Goal: Task Accomplishment & Management: Use online tool/utility

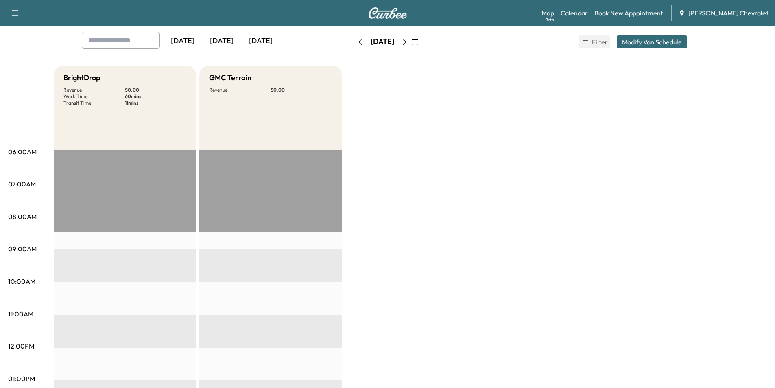
scroll to position [41, 0]
click at [216, 39] on div "[DATE]" at bounding box center [221, 41] width 39 height 19
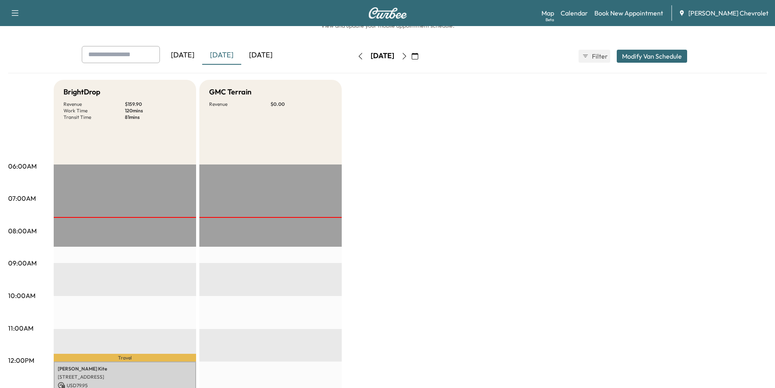
scroll to position [41, 0]
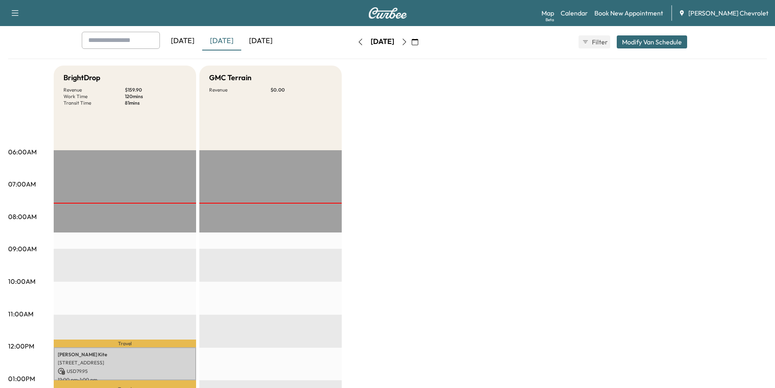
click at [274, 40] on div "[DATE]" at bounding box center [260, 41] width 39 height 19
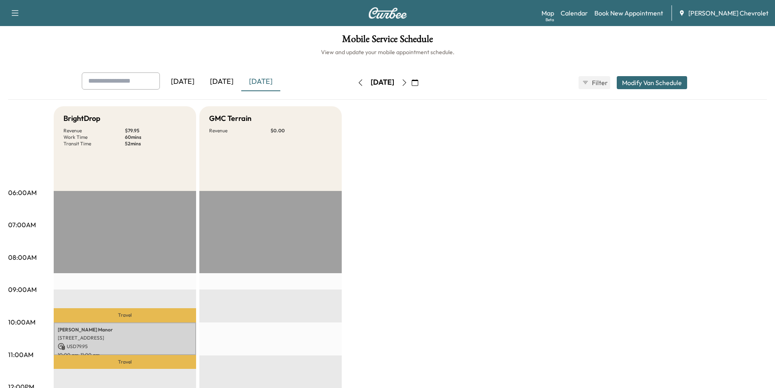
click at [228, 79] on div "[DATE]" at bounding box center [221, 81] width 39 height 19
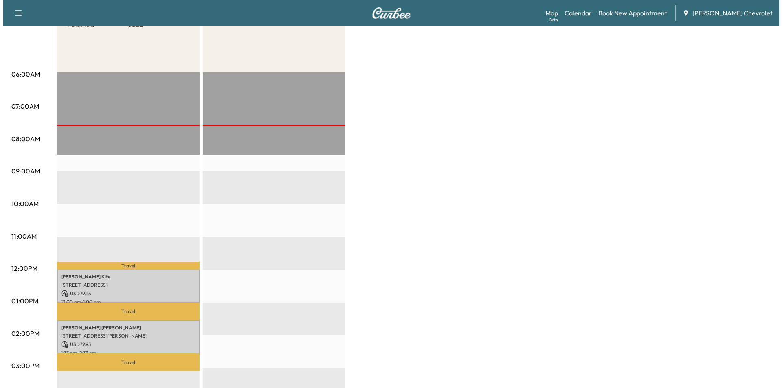
scroll to position [163, 0]
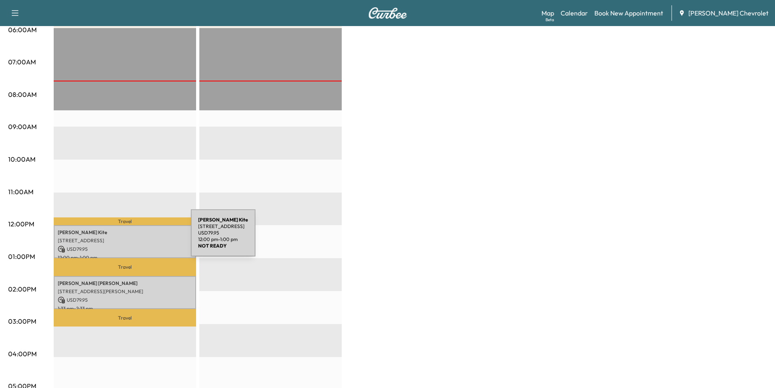
click at [130, 238] on p "[STREET_ADDRESS]" at bounding box center [125, 240] width 134 height 7
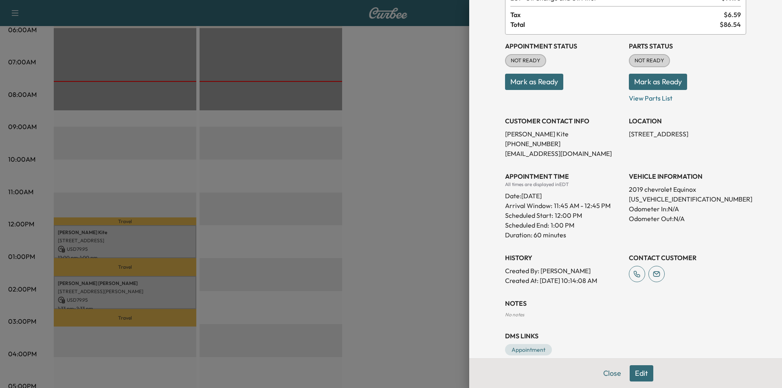
scroll to position [74, 0]
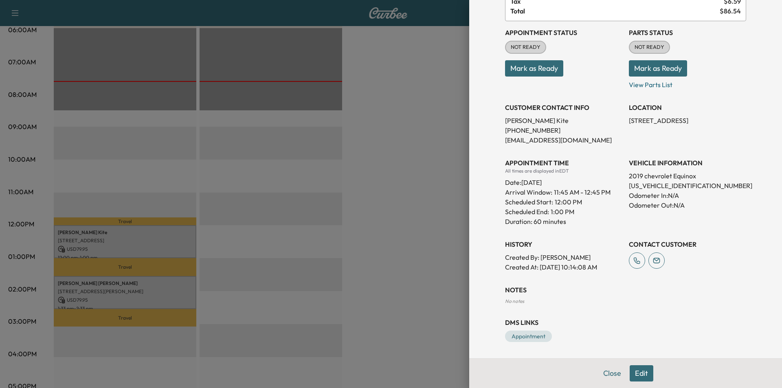
click at [393, 209] on div at bounding box center [391, 194] width 782 height 388
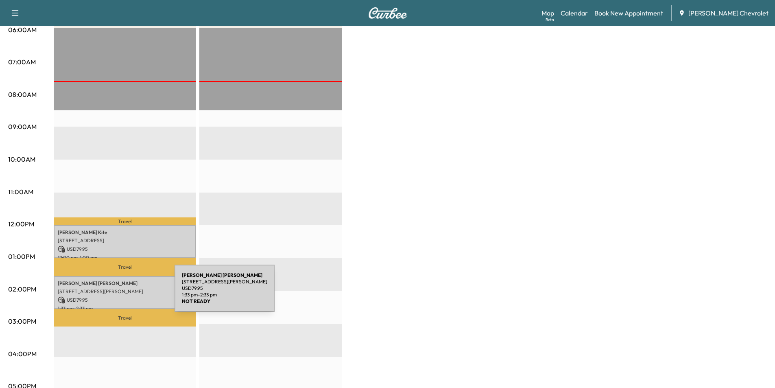
click at [114, 293] on div "[PERSON_NAME] [STREET_ADDRESS][PERSON_NAME] USD 79.95 1:33 pm - 2:33 pm" at bounding box center [125, 292] width 142 height 33
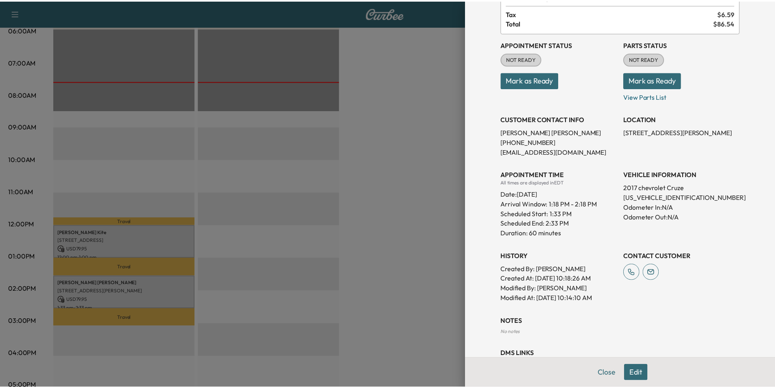
scroll to position [94, 0]
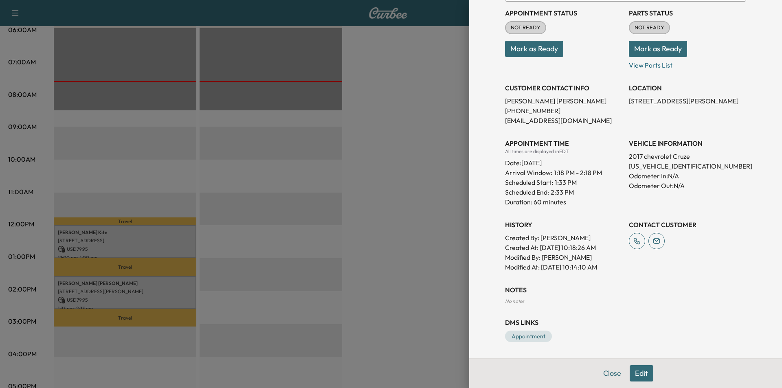
click at [428, 283] on div at bounding box center [391, 194] width 782 height 388
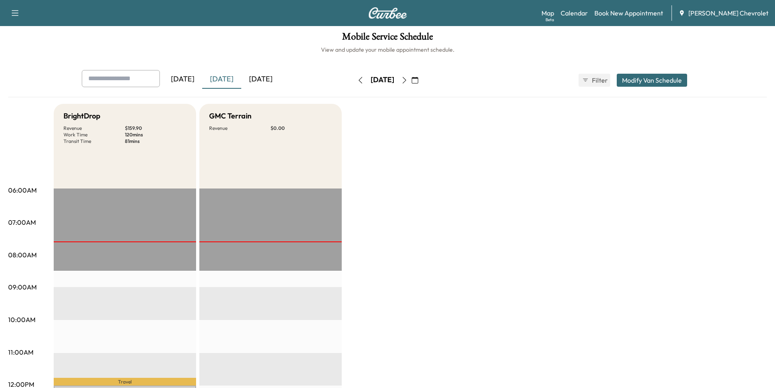
scroll to position [0, 0]
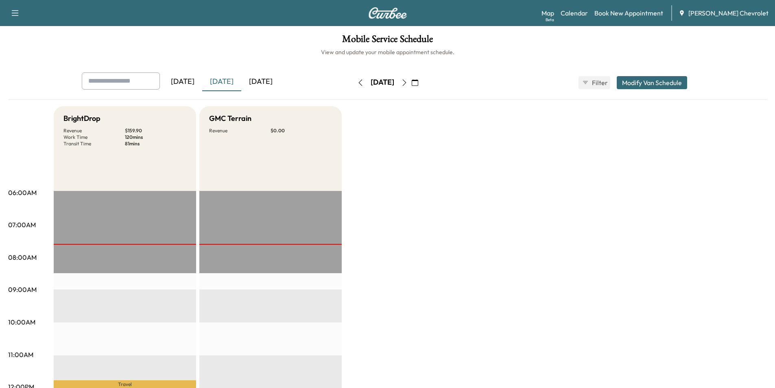
click at [408, 84] on icon "button" at bounding box center [404, 82] width 7 height 7
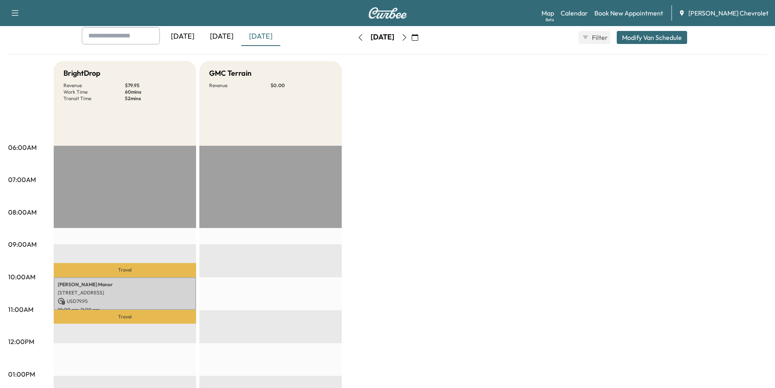
scroll to position [41, 0]
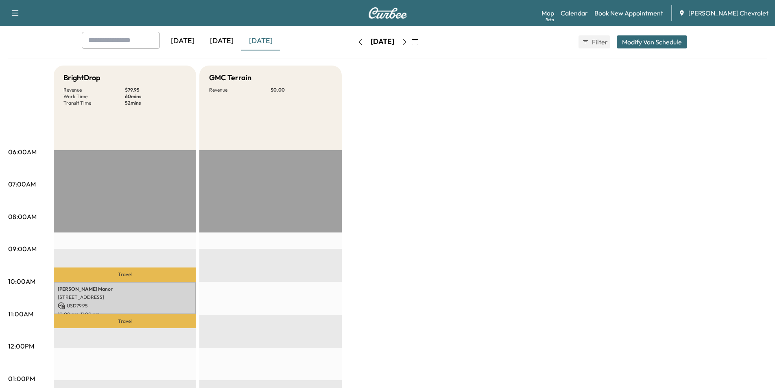
click at [406, 44] on icon "button" at bounding box center [405, 42] width 4 height 7
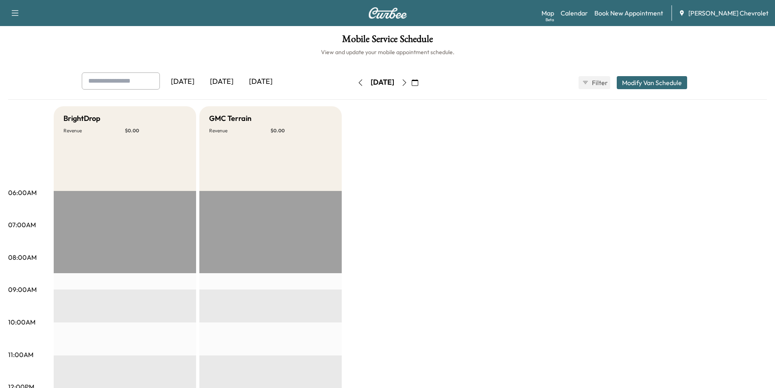
click at [408, 81] on icon "button" at bounding box center [404, 82] width 7 height 7
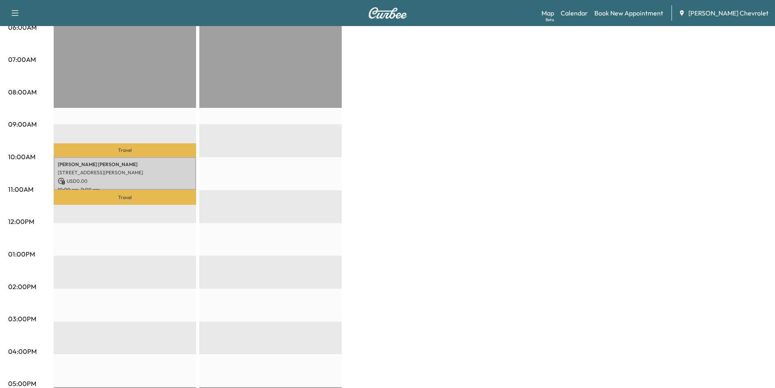
scroll to position [204, 0]
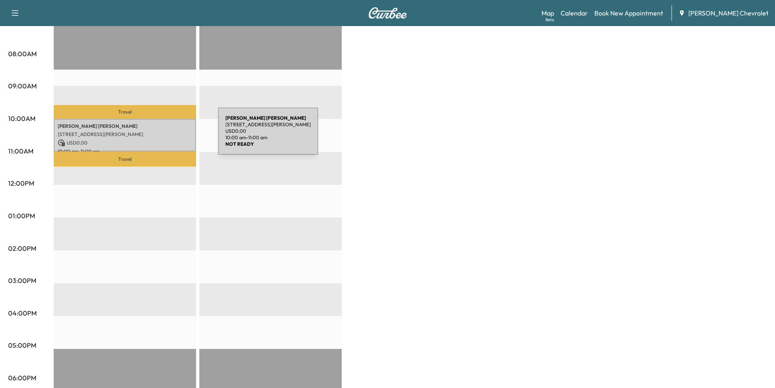
click at [157, 136] on div "[PERSON_NAME] [STREET_ADDRESS][PERSON_NAME] USD 0.00 10:00 am - 11:00 am" at bounding box center [125, 135] width 142 height 33
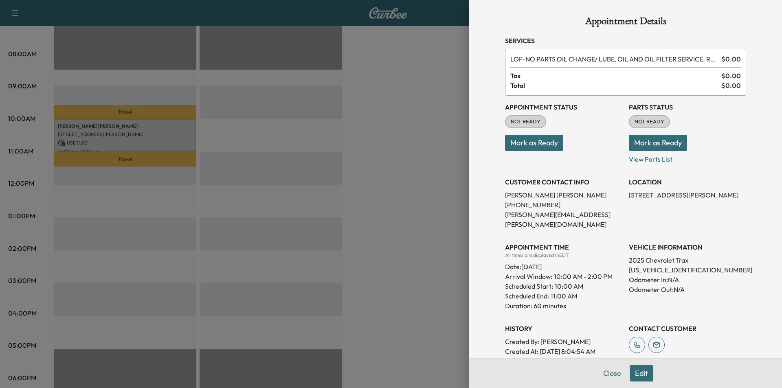
click at [374, 182] on div at bounding box center [391, 194] width 782 height 388
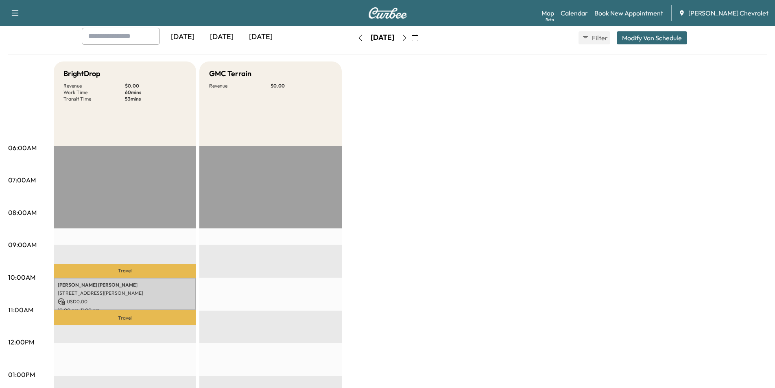
scroll to position [41, 0]
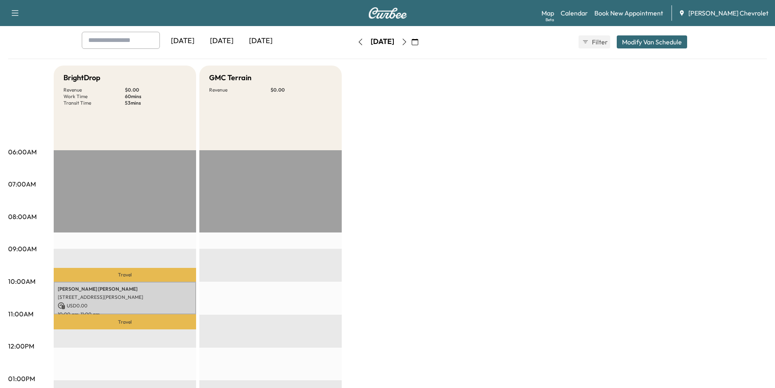
click at [408, 44] on icon "button" at bounding box center [404, 42] width 7 height 7
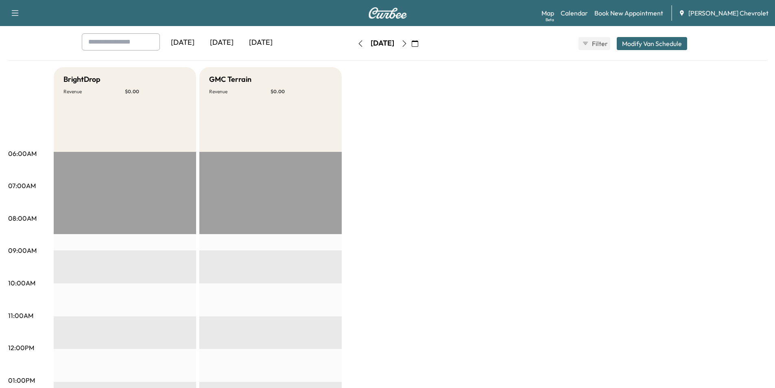
scroll to position [41, 0]
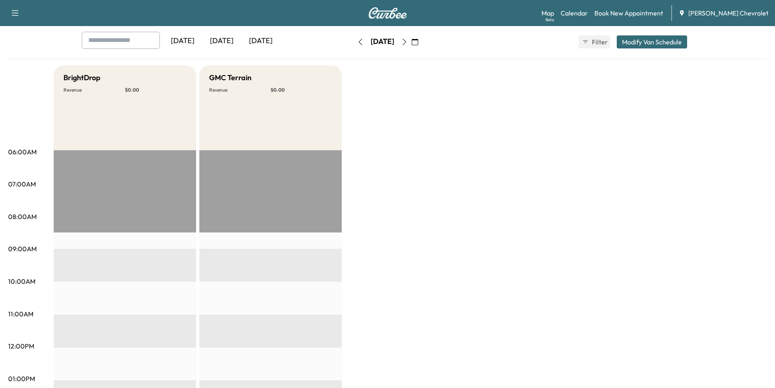
click at [232, 44] on div "[DATE]" at bounding box center [221, 41] width 39 height 19
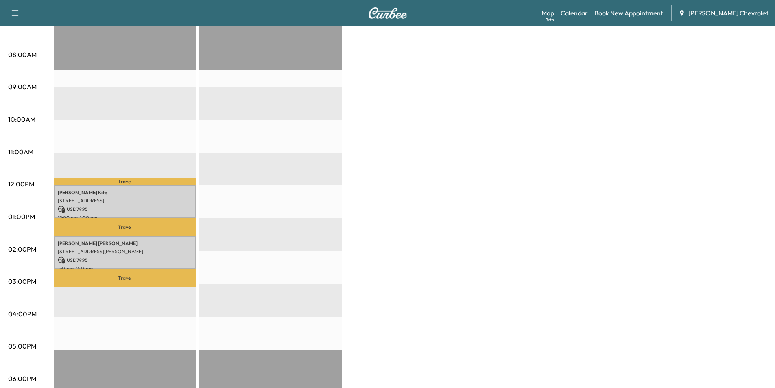
scroll to position [204, 0]
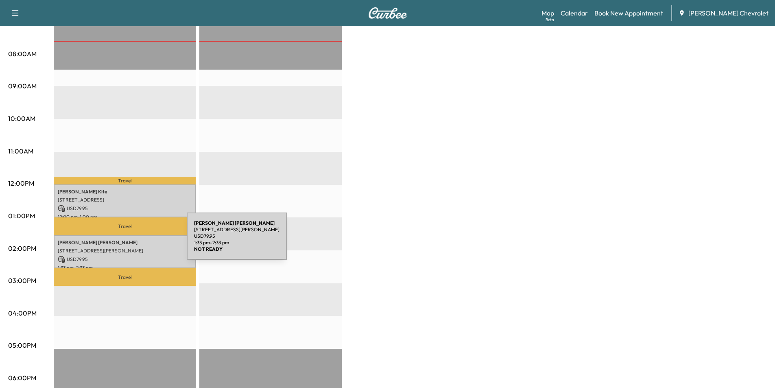
click at [126, 241] on p "[PERSON_NAME]" at bounding box center [125, 242] width 134 height 7
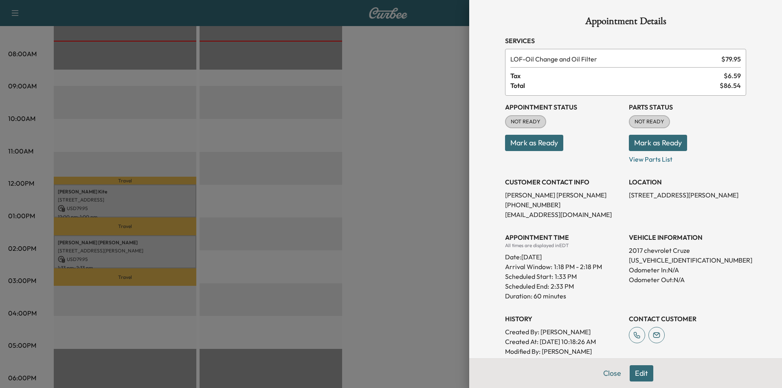
click at [378, 239] on div at bounding box center [391, 194] width 782 height 388
